Goal: Transaction & Acquisition: Purchase product/service

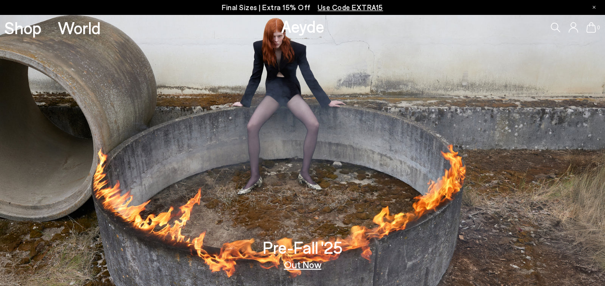
click at [334, 10] on span "Use Code EXTRA15" at bounding box center [350, 7] width 65 height 9
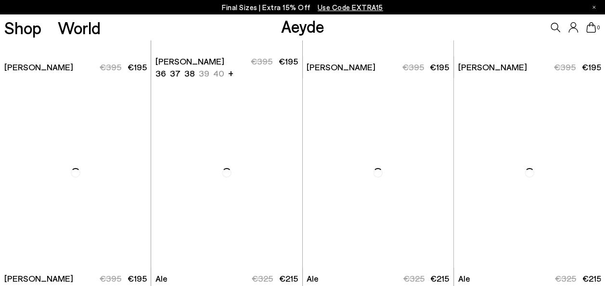
scroll to position [1685, 0]
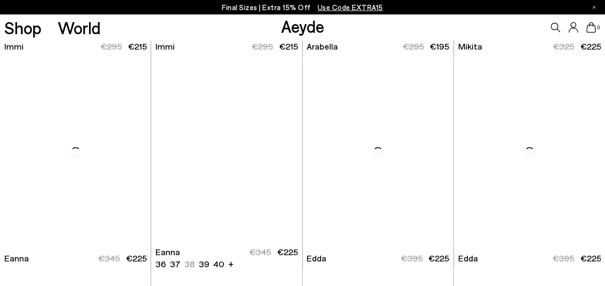
scroll to position [2744, 0]
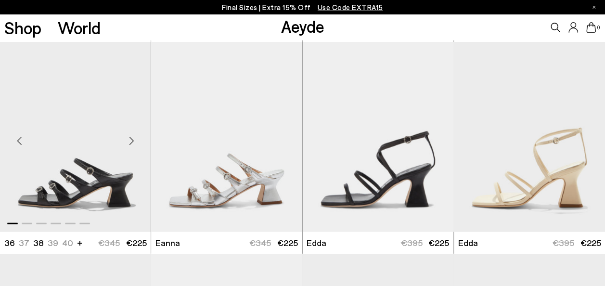
click at [133, 141] on div "Next slide" at bounding box center [131, 140] width 29 height 29
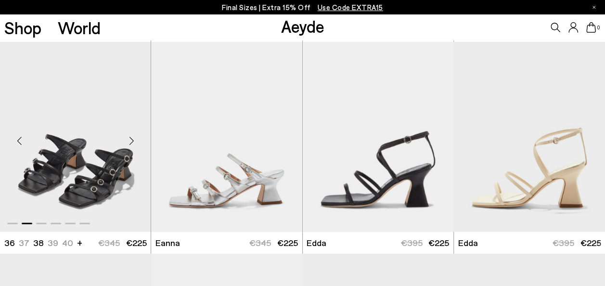
click at [133, 141] on div "Next slide" at bounding box center [131, 140] width 29 height 29
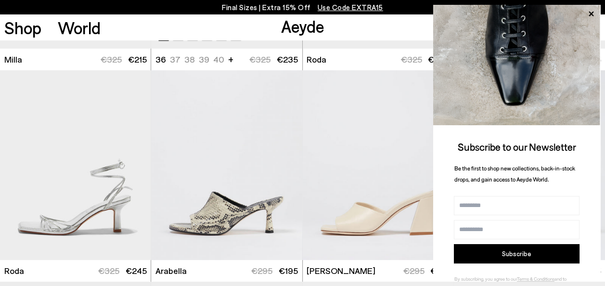
scroll to position [3610, 0]
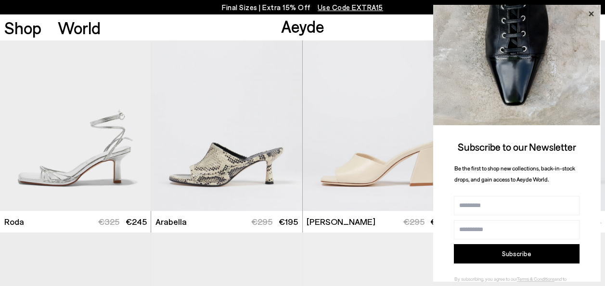
click at [591, 12] on icon at bounding box center [591, 14] width 13 height 13
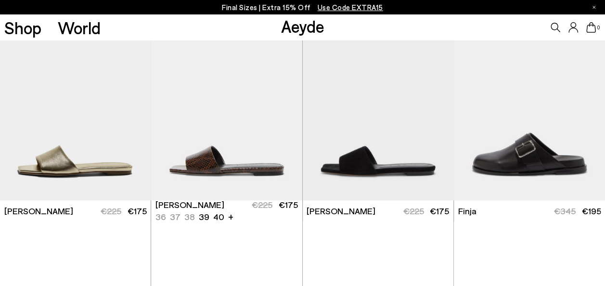
scroll to position [4284, 0]
